Goal: Task Accomplishment & Management: Manage account settings

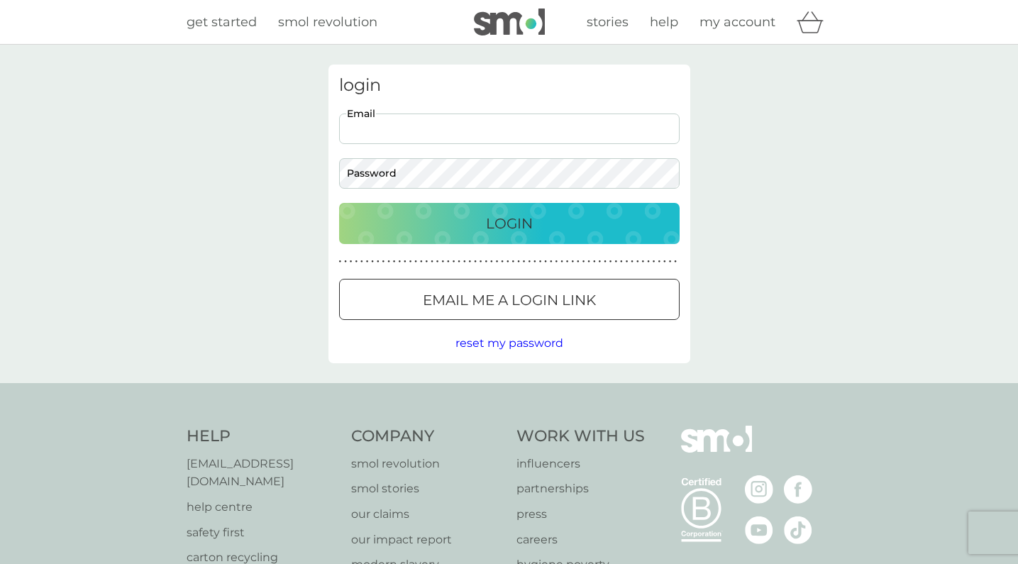
click at [661, 125] on input "Email" at bounding box center [509, 128] width 340 height 30
click at [458, 140] on input "Email" at bounding box center [509, 128] width 340 height 30
type input "essiepett@me.com"
click at [550, 220] on div "Login" at bounding box center [509, 223] width 312 height 23
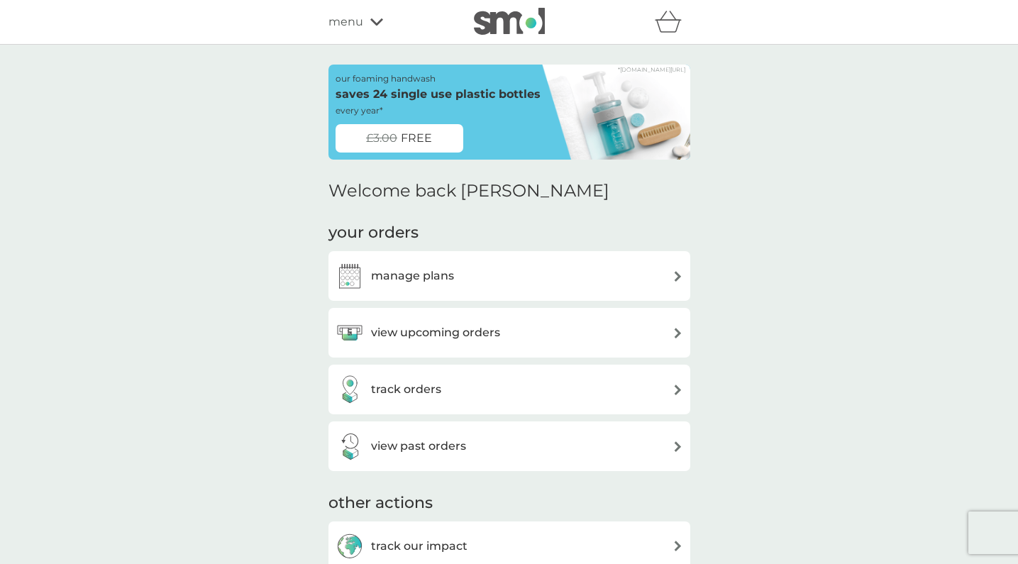
click at [411, 279] on h3 "manage plans" at bounding box center [412, 276] width 83 height 18
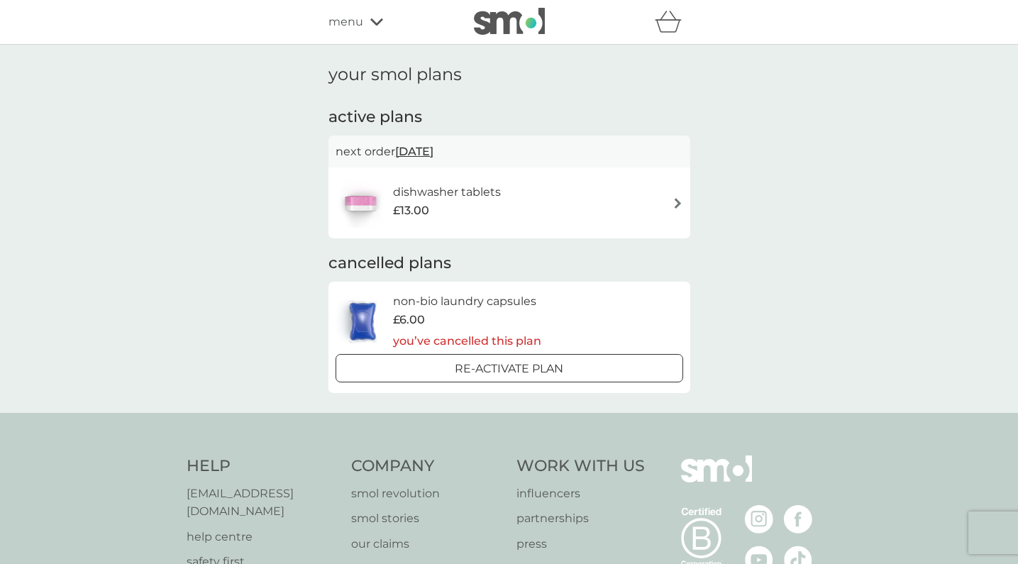
click at [428, 197] on h6 "dishwasher tablets" at bounding box center [447, 192] width 108 height 18
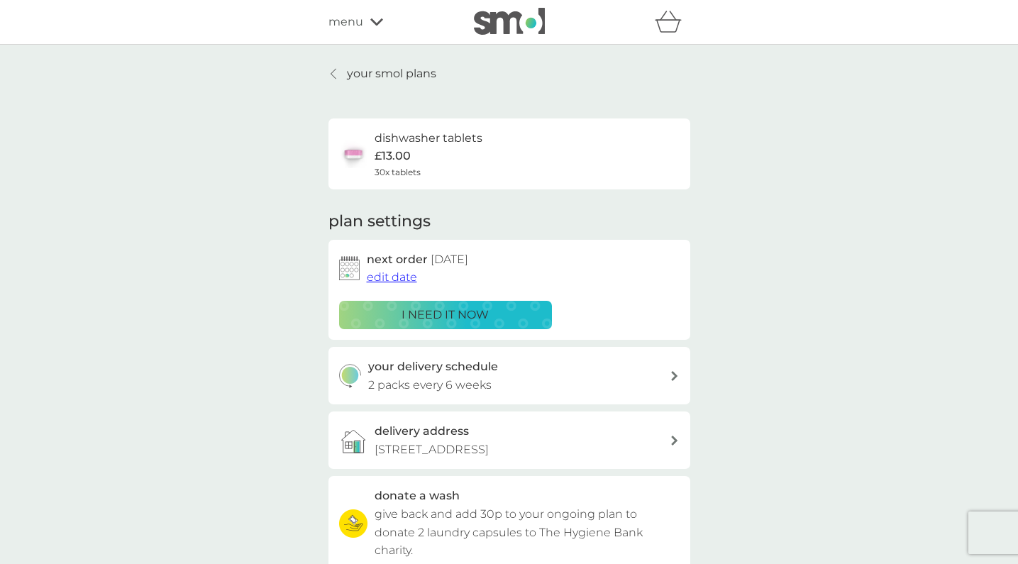
click at [435, 311] on p "i need it now" at bounding box center [444, 315] width 87 height 18
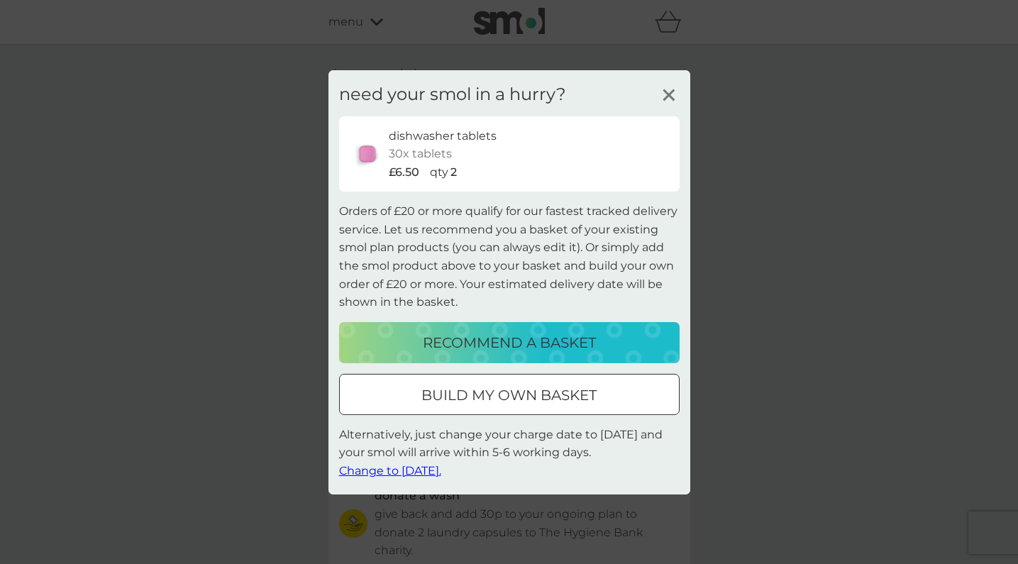
click at [391, 467] on span "Change to [DATE]." at bounding box center [390, 470] width 102 height 13
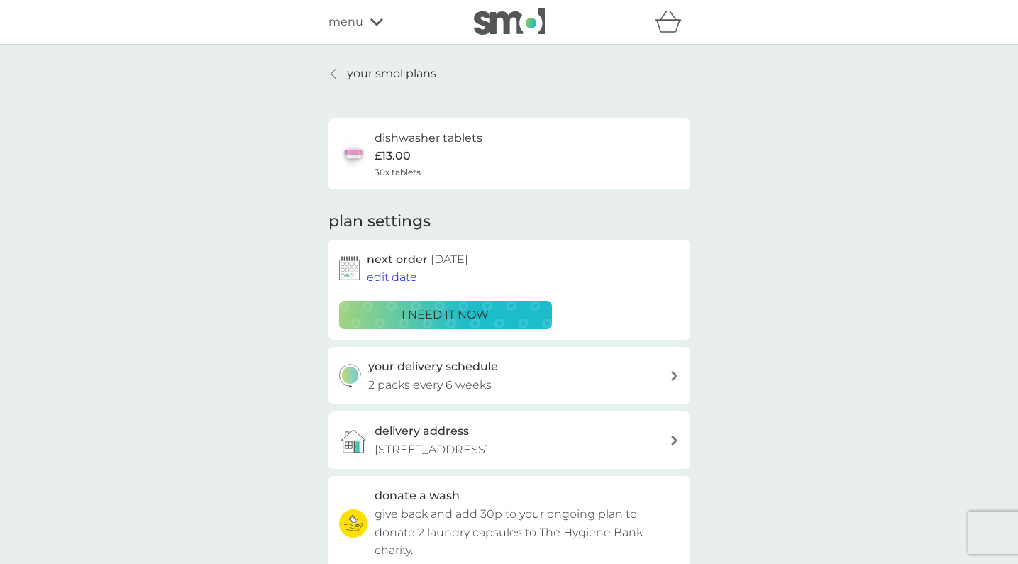
click at [536, 26] on img at bounding box center [509, 21] width 71 height 27
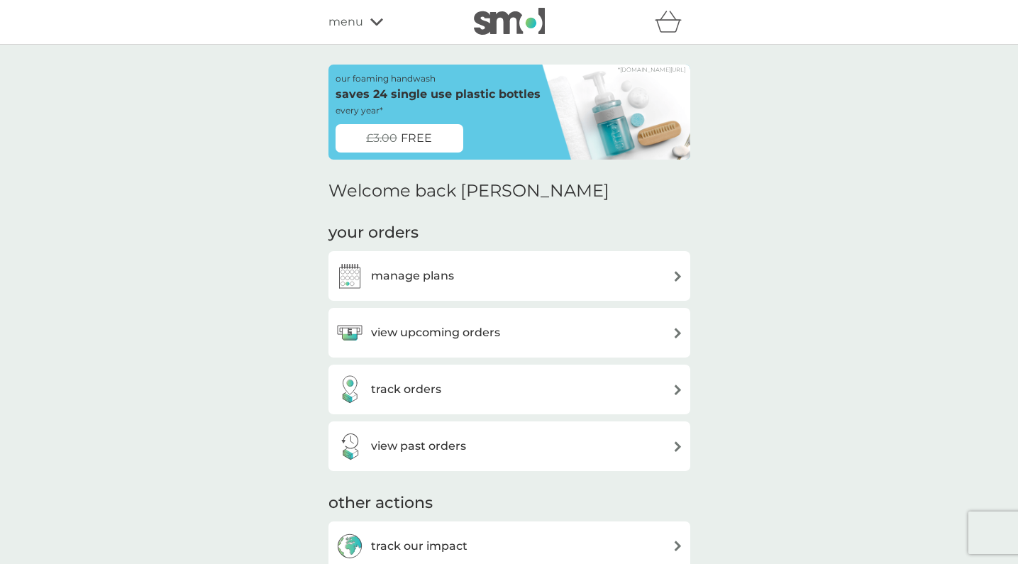
click at [370, 20] on icon at bounding box center [376, 21] width 13 height 7
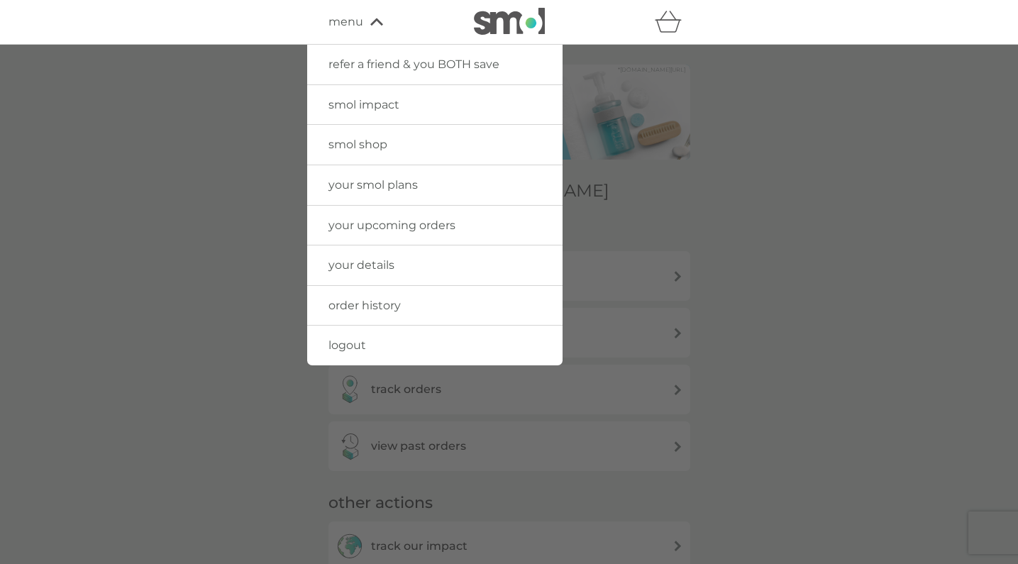
click at [343, 334] on link "logout" at bounding box center [434, 346] width 255 height 40
